Goal: Information Seeking & Learning: Check status

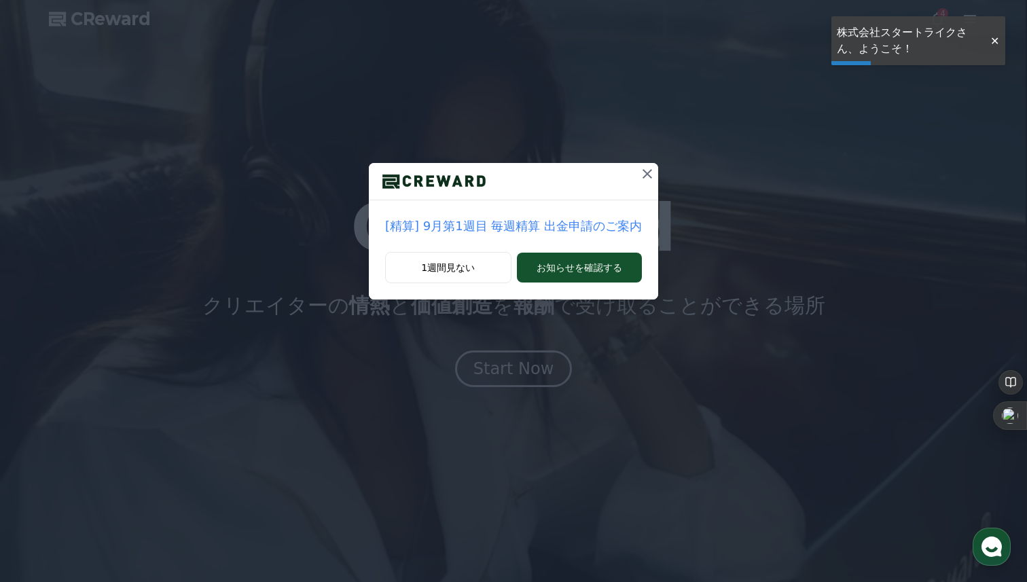
click at [996, 37] on div at bounding box center [995, 41] width 22 height 13
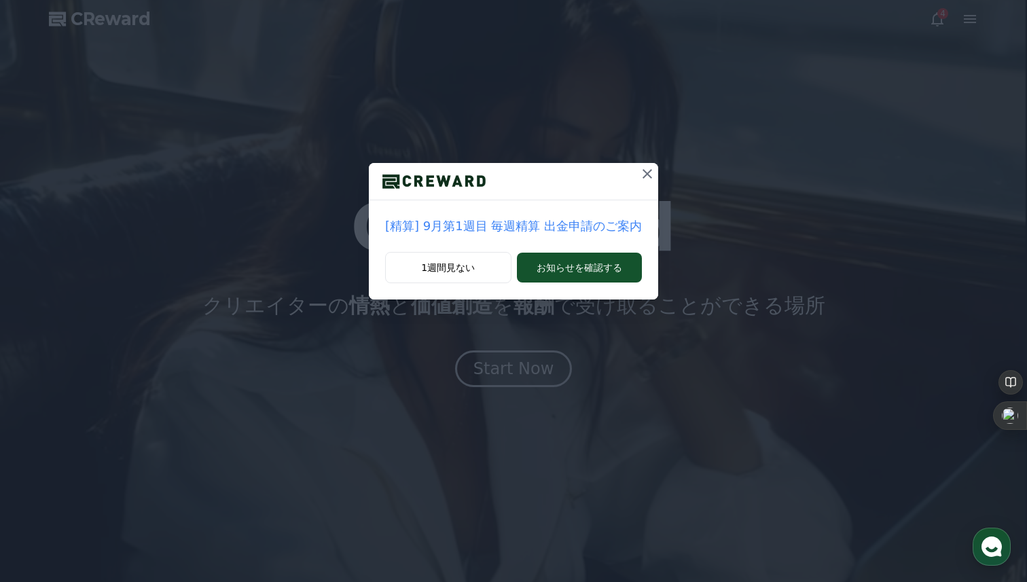
click at [639, 173] on icon at bounding box center [647, 174] width 16 height 16
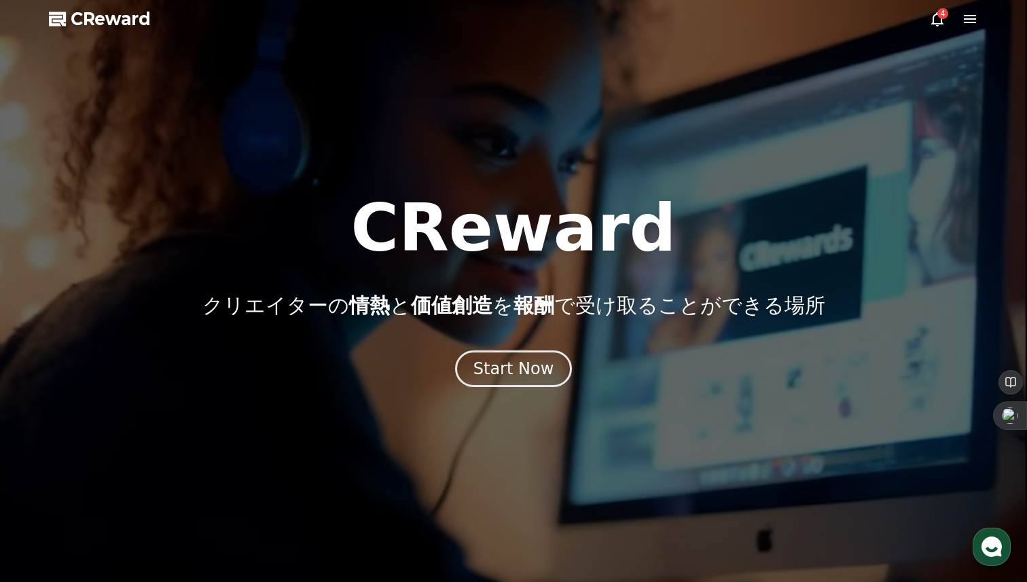
click at [937, 20] on icon at bounding box center [937, 19] width 16 height 16
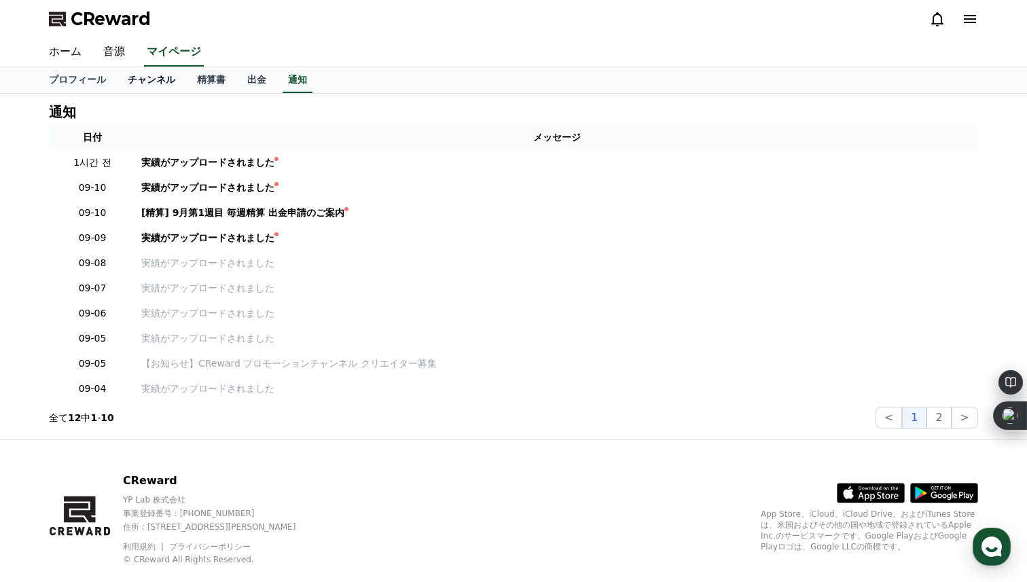
click at [139, 75] on link "チャンネル" at bounding box center [151, 80] width 69 height 26
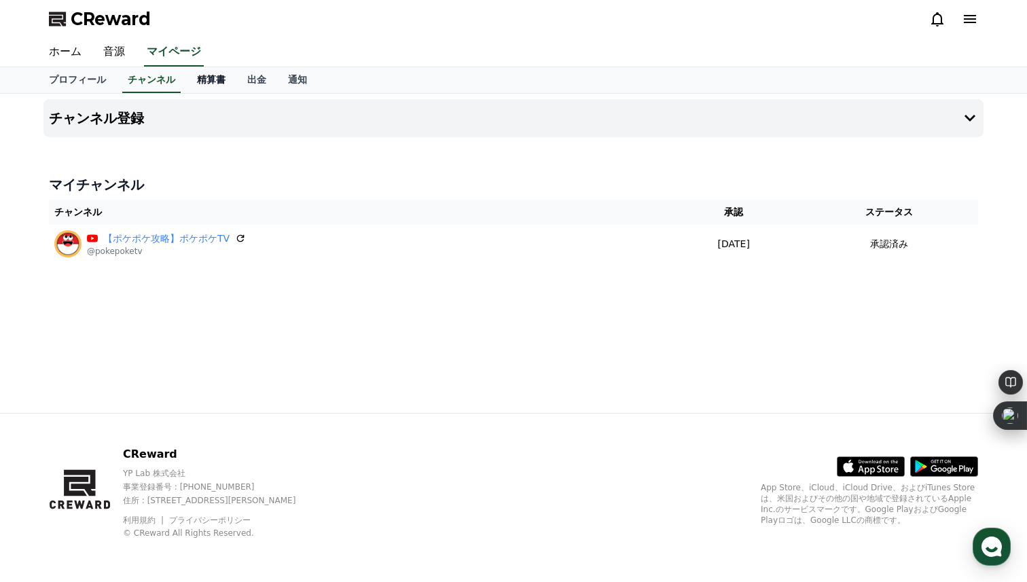
click at [205, 84] on link "精算書" at bounding box center [211, 80] width 50 height 26
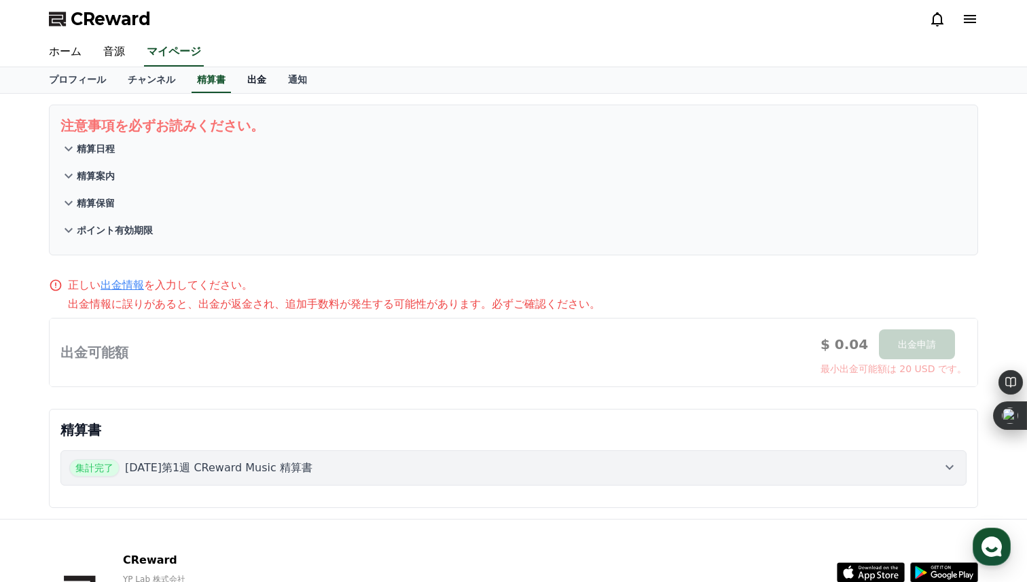
click at [259, 81] on link "出金" at bounding box center [256, 80] width 41 height 26
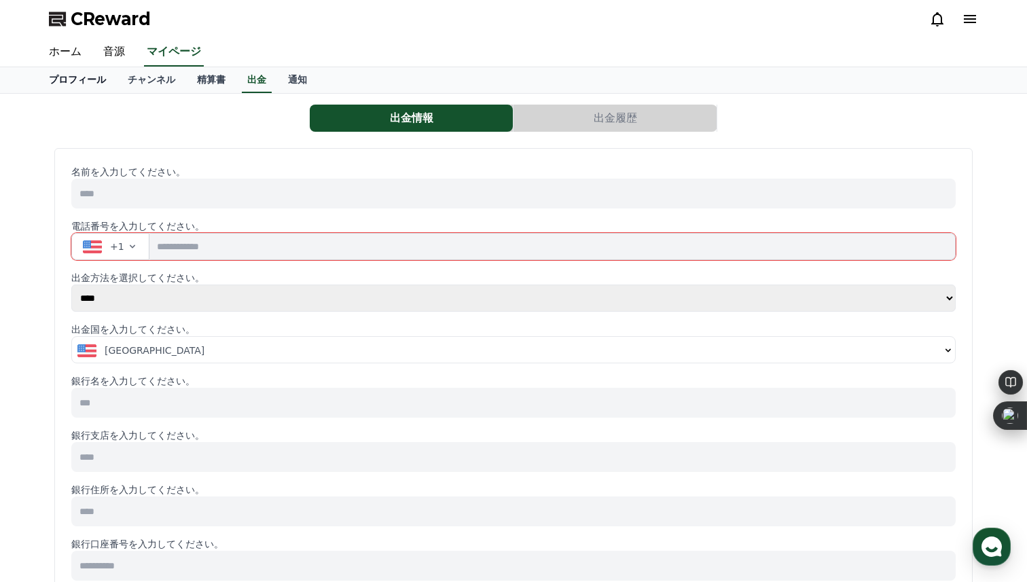
click at [92, 76] on link "プロフィール" at bounding box center [77, 80] width 79 height 26
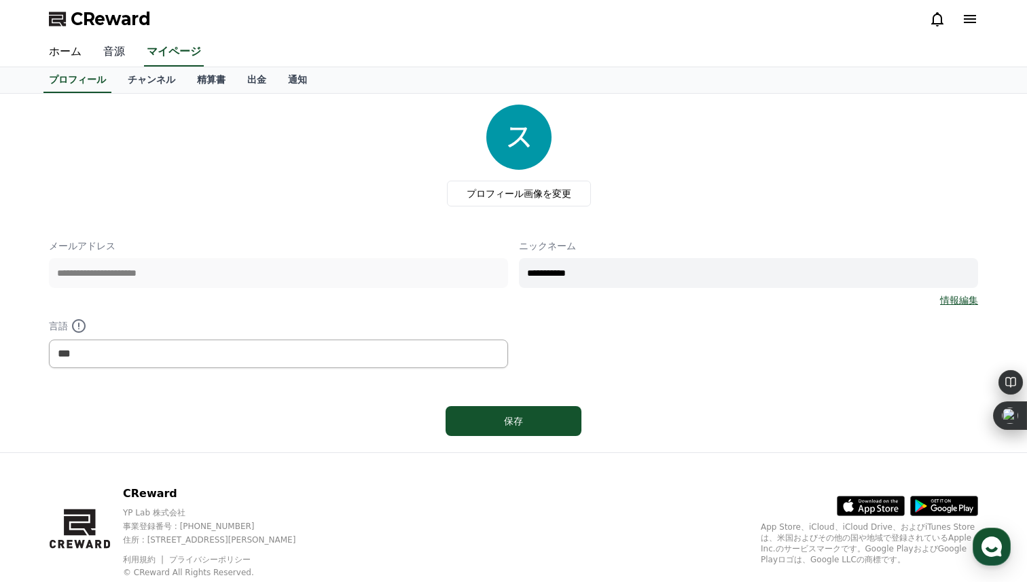
click at [118, 47] on link "音源" at bounding box center [113, 52] width 43 height 29
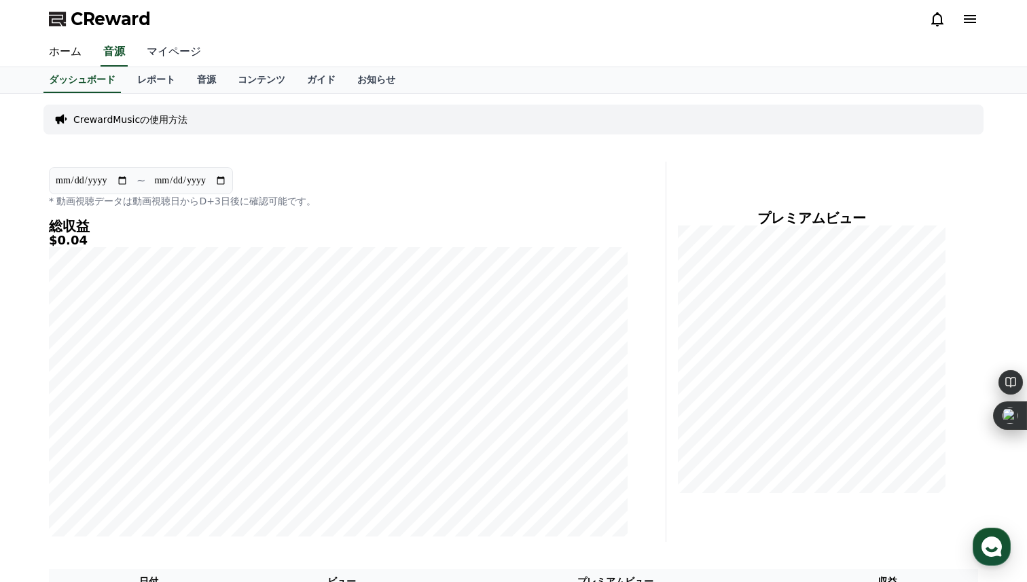
click at [180, 44] on link "マイページ" at bounding box center [174, 52] width 76 height 29
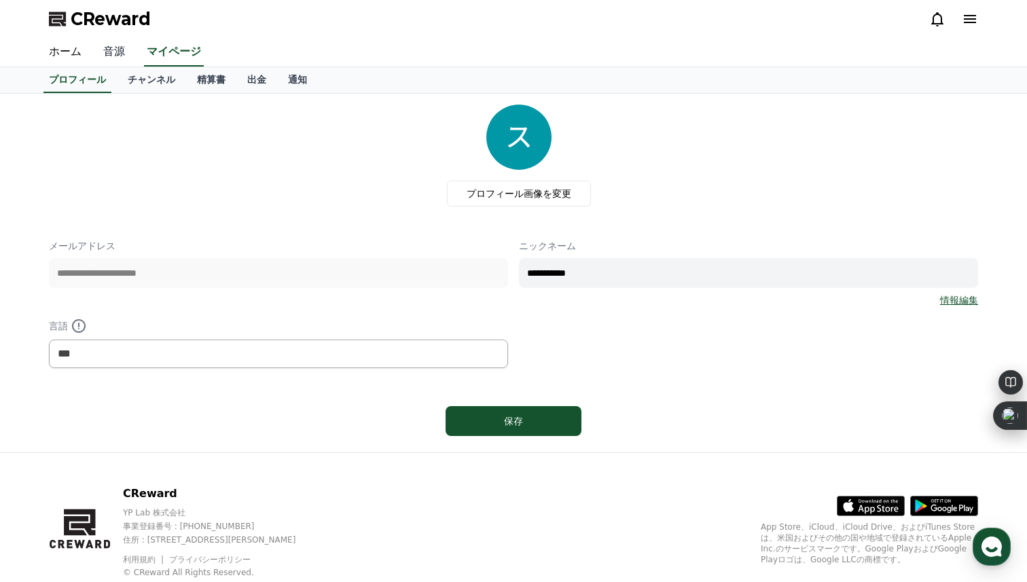
click at [126, 54] on link "音源" at bounding box center [113, 52] width 43 height 29
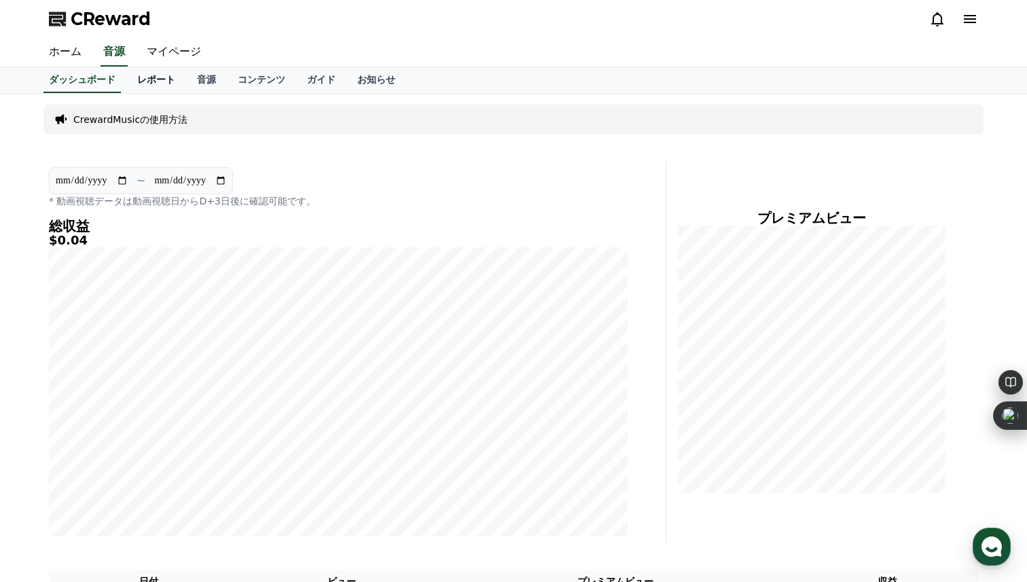
click at [146, 76] on link "レポート" at bounding box center [156, 80] width 60 height 26
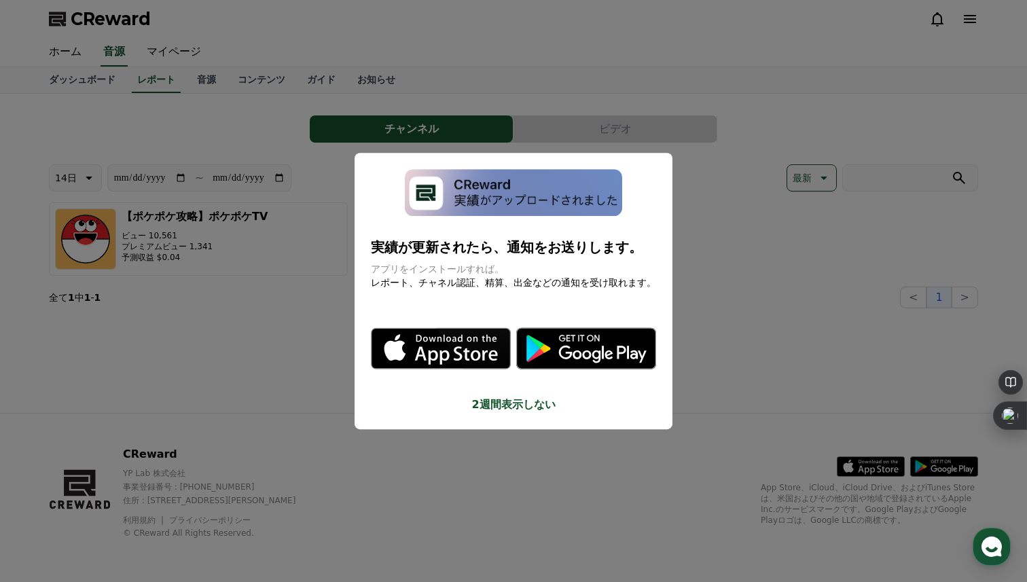
click at [518, 405] on button "2週間表示しない" at bounding box center [513, 405] width 285 height 16
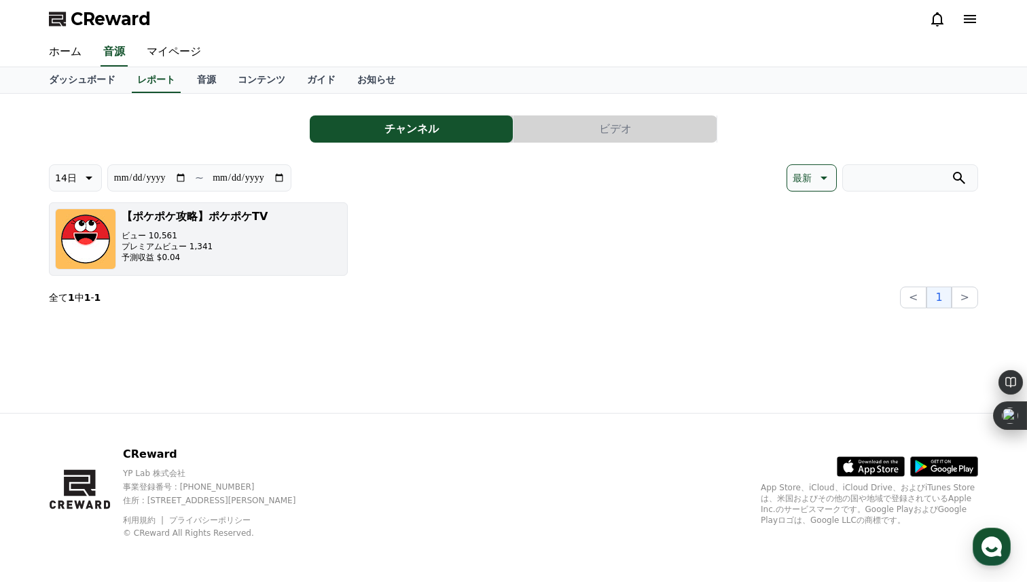
click at [283, 232] on button "【ポケポケ攻略】ポケポケTV ビュー 10,561 プレミアムビュー 1,341 予測収益 $0.04" at bounding box center [198, 238] width 299 height 73
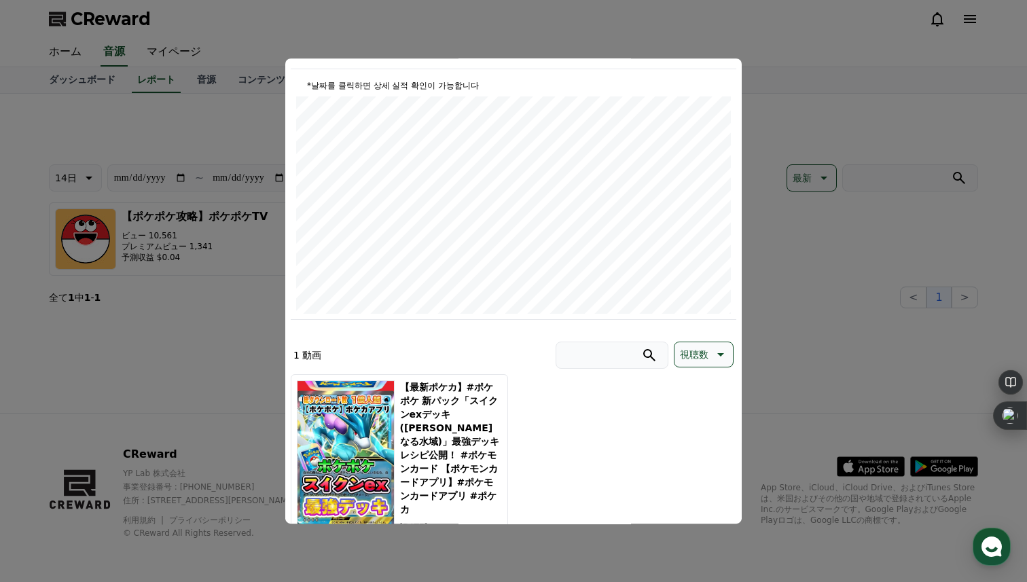
scroll to position [199, 0]
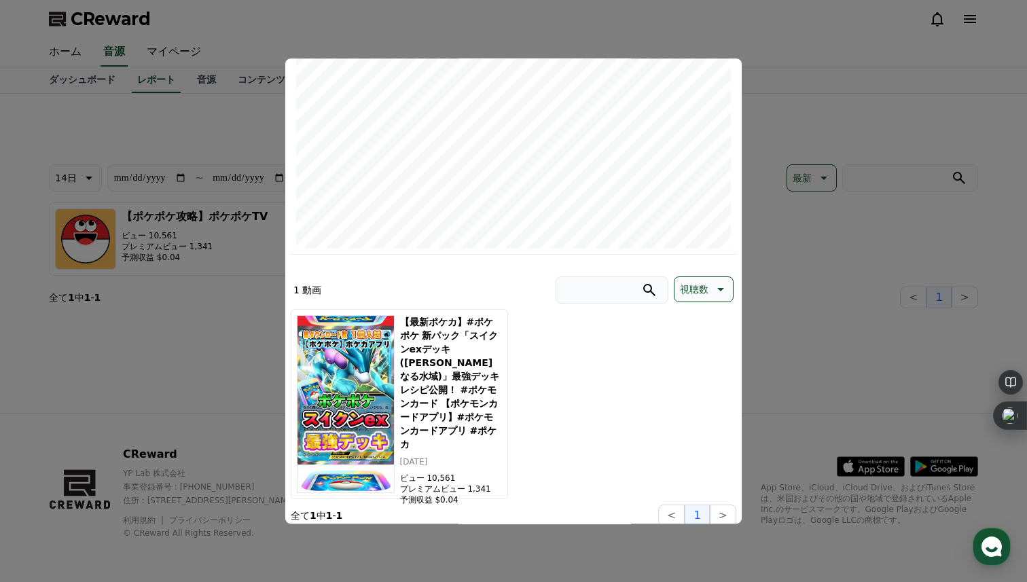
click at [694, 287] on p "視聴数" at bounding box center [694, 289] width 29 height 19
click at [699, 404] on button "収益" at bounding box center [690, 395] width 30 height 30
click at [688, 293] on button "収益" at bounding box center [708, 290] width 50 height 26
click at [694, 320] on button "最新" at bounding box center [699, 325] width 30 height 30
click at [594, 352] on div "【最新ポケカ】#ポケポケ 新パック「スイクンexデッキ([PERSON_NAME]なる水域)」最強デッキレシピ公開！ #ポケモンカード 【ポケモンカードアプリ…" at bounding box center [514, 404] width 446 height 190
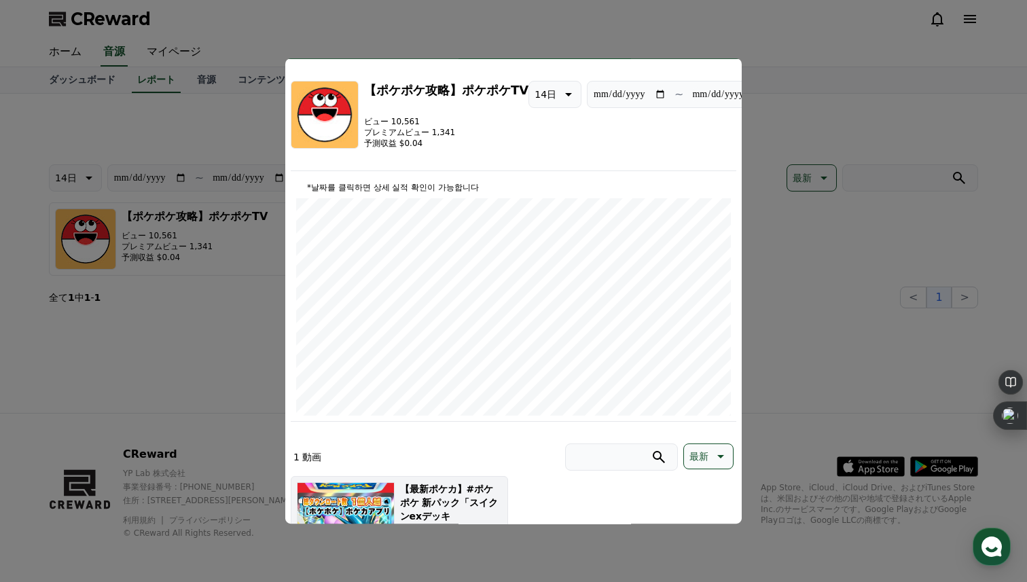
scroll to position [0, 0]
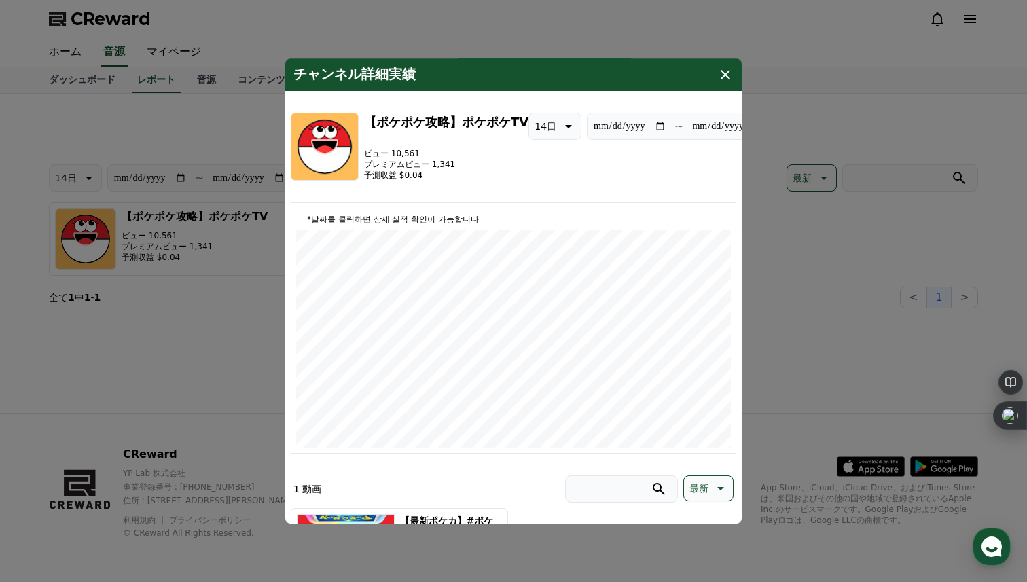
click at [348, 126] on img "modal" at bounding box center [325, 147] width 68 height 68
click at [730, 68] on icon "modal" at bounding box center [725, 75] width 16 height 16
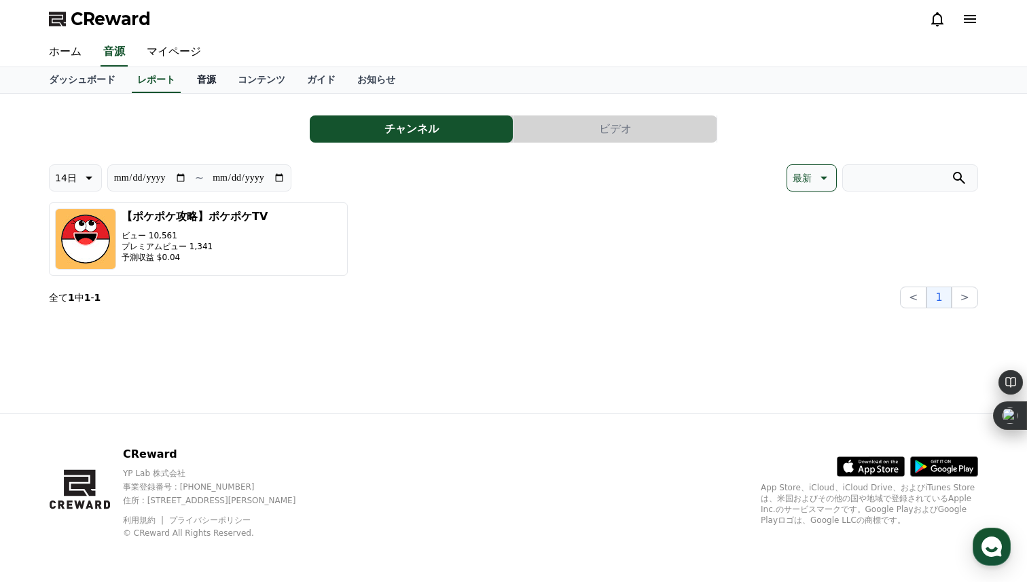
click at [215, 87] on link "音源" at bounding box center [206, 80] width 41 height 26
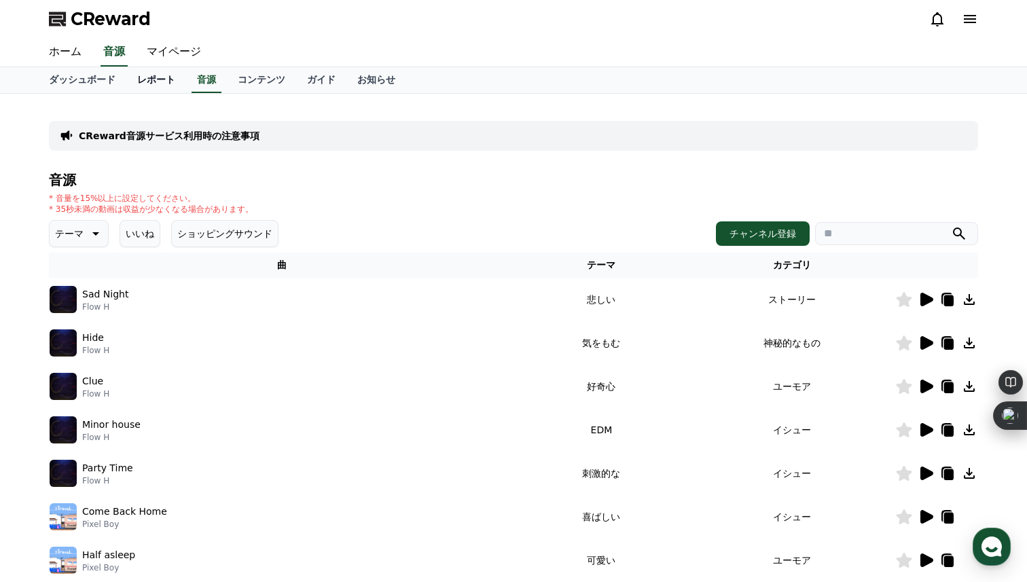
click at [144, 79] on link "レポート" at bounding box center [156, 80] width 60 height 26
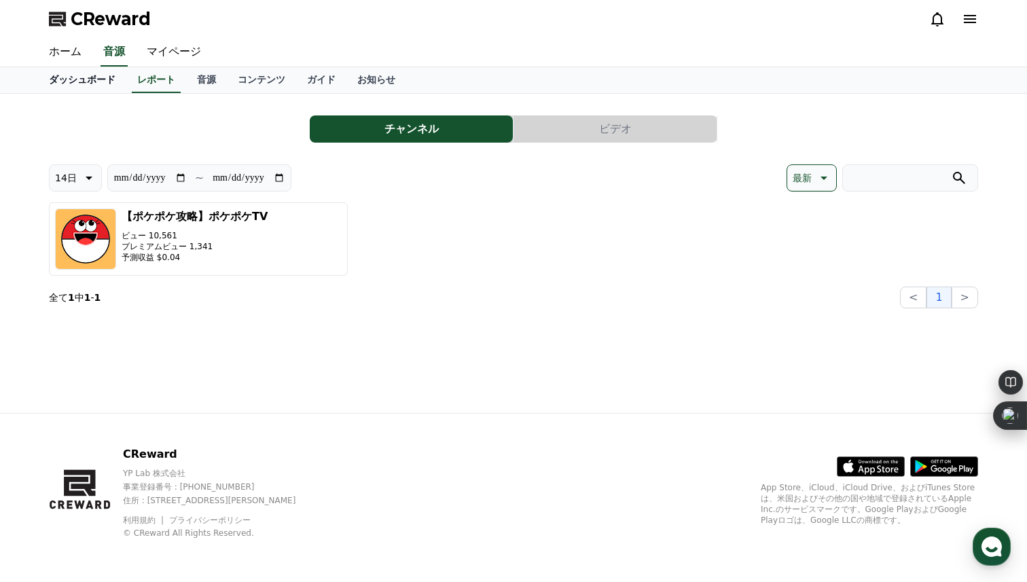
click at [94, 79] on link "ダッシュボード" at bounding box center [82, 80] width 88 height 26
